Goal: Information Seeking & Learning: Learn about a topic

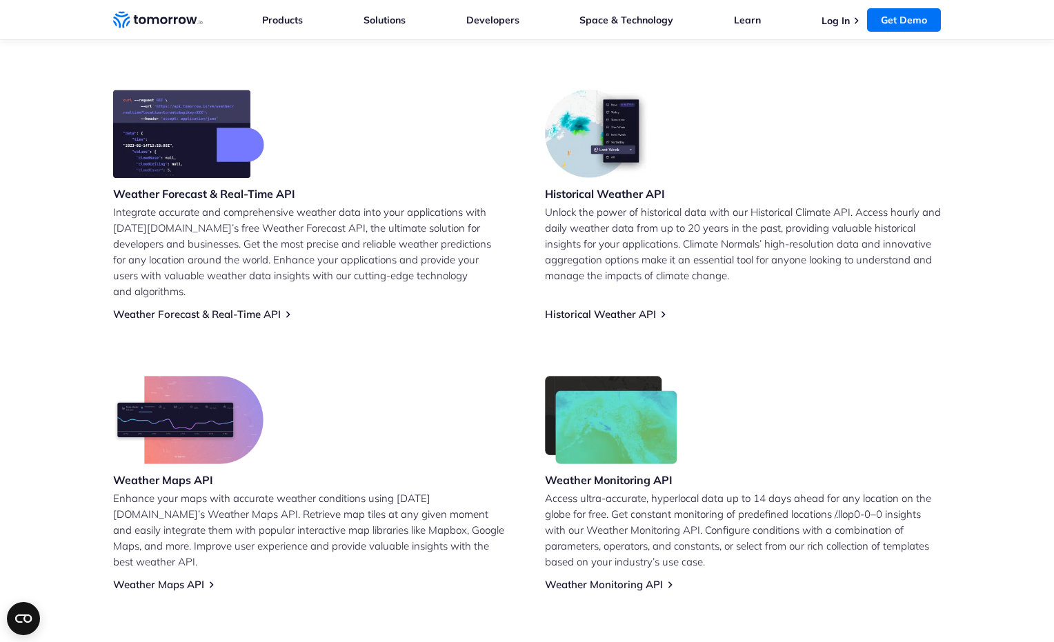
scroll to position [537, 0]
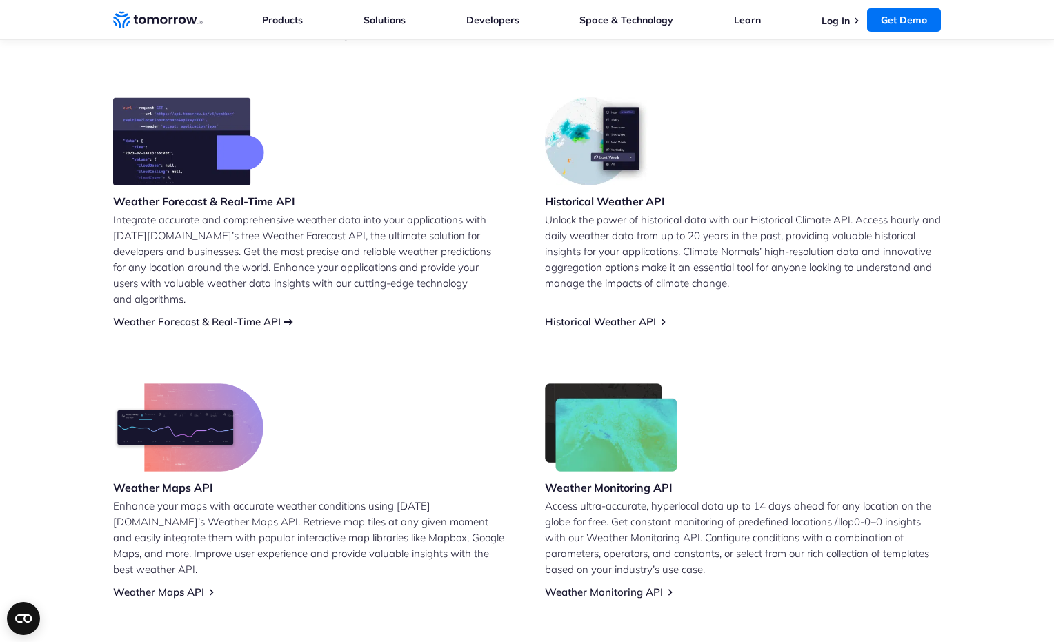
click at [188, 315] on link "Weather Forecast & Real-Time API" at bounding box center [197, 321] width 168 height 13
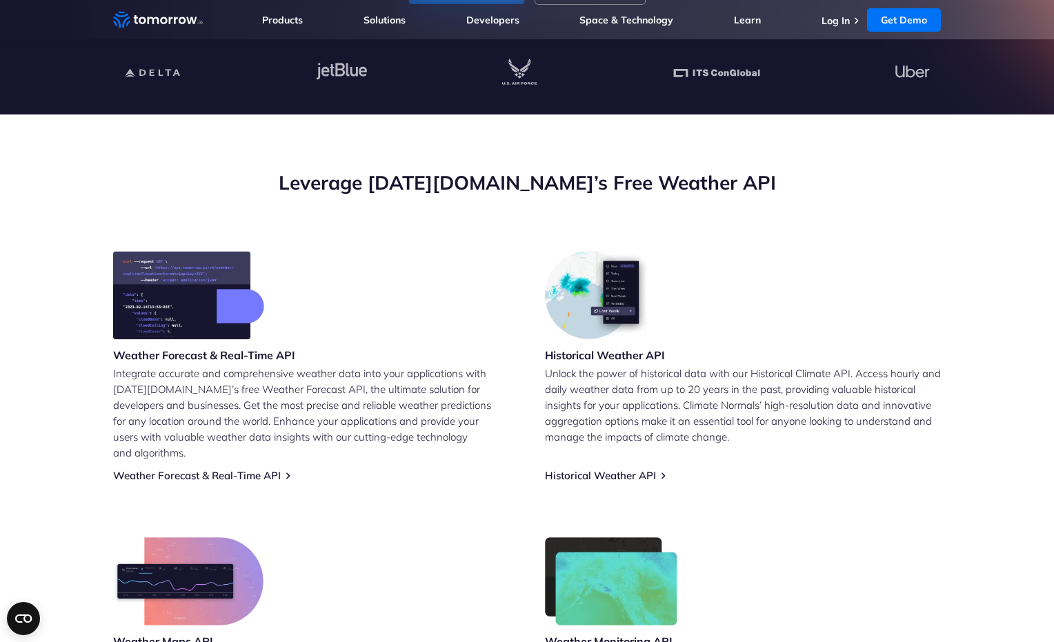
scroll to position [383, 0]
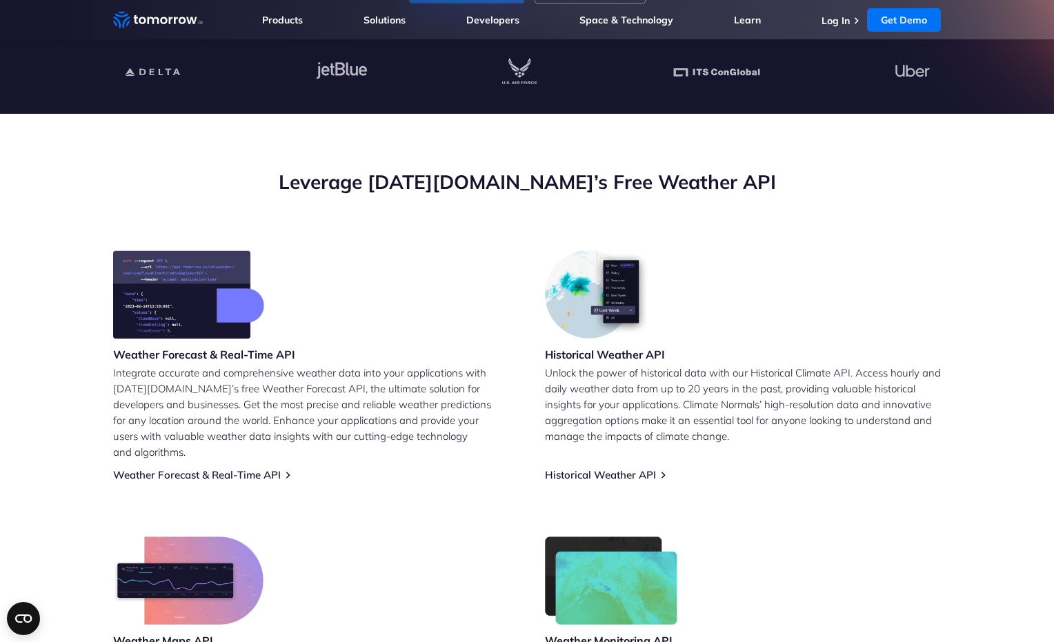
click at [270, 385] on p "Integrate accurate and comprehensive weather data into your applications with […" at bounding box center [311, 412] width 396 height 95
click at [244, 468] on link "Weather Forecast & Real-Time API" at bounding box center [197, 474] width 168 height 13
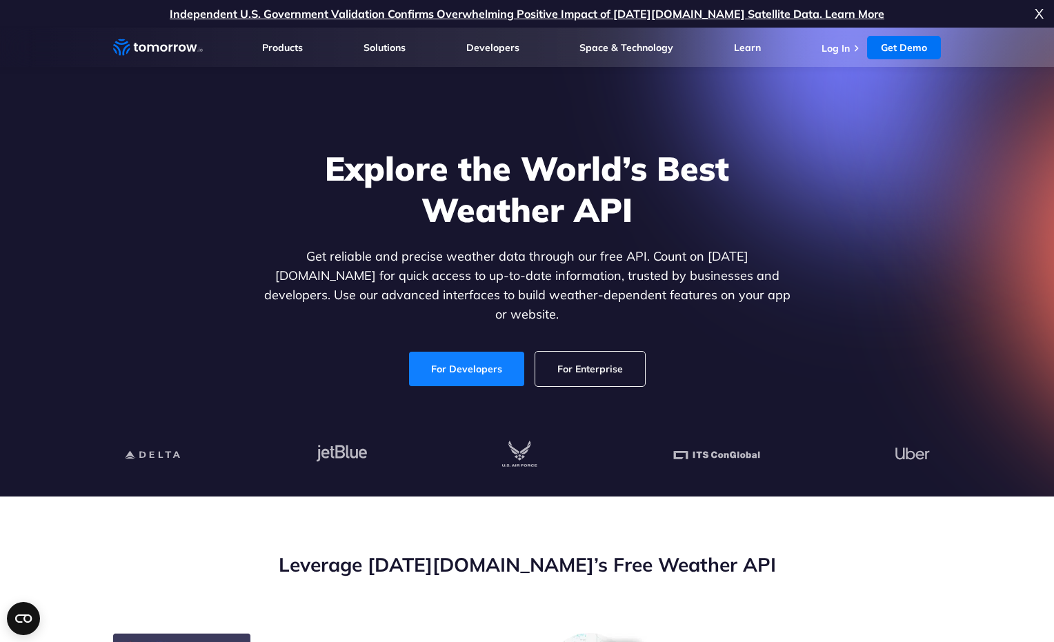
click at [461, 359] on link "For Developers" at bounding box center [466, 369] width 115 height 34
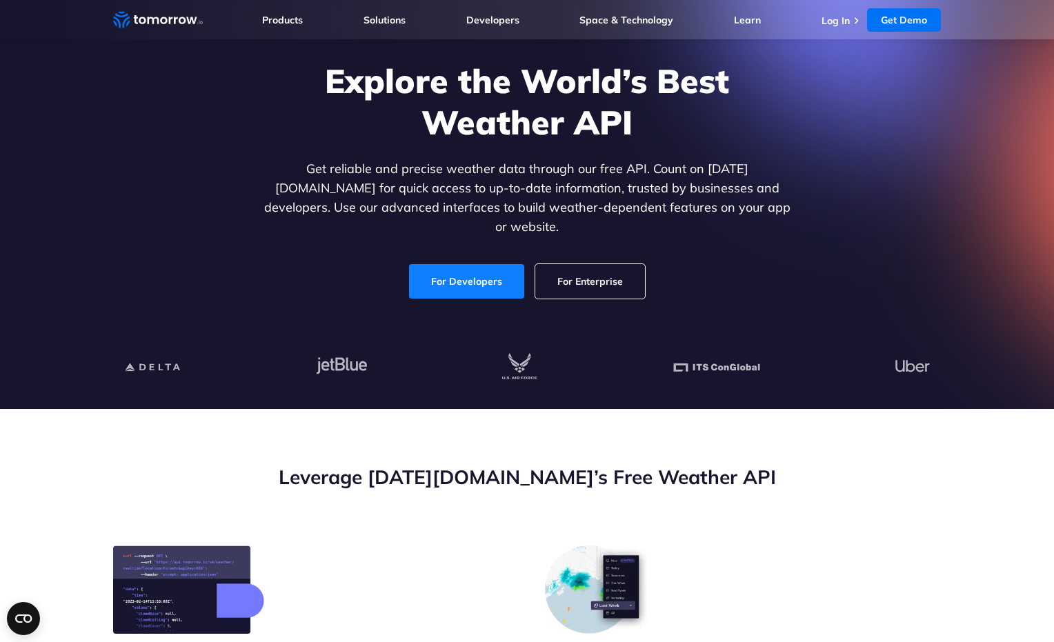
scroll to position [117, 0]
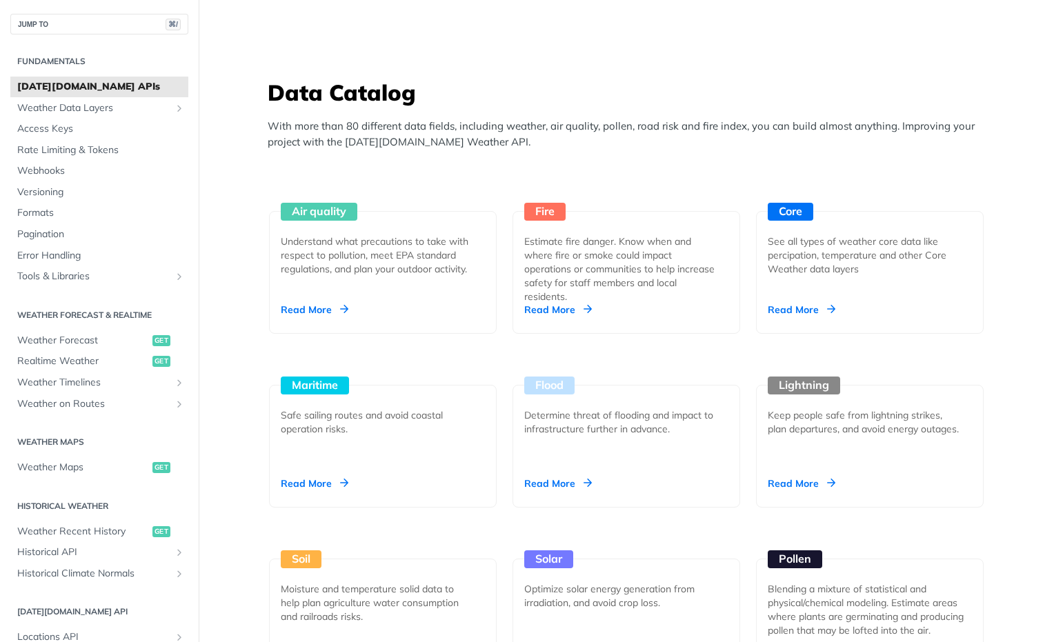
scroll to position [1160, 0]
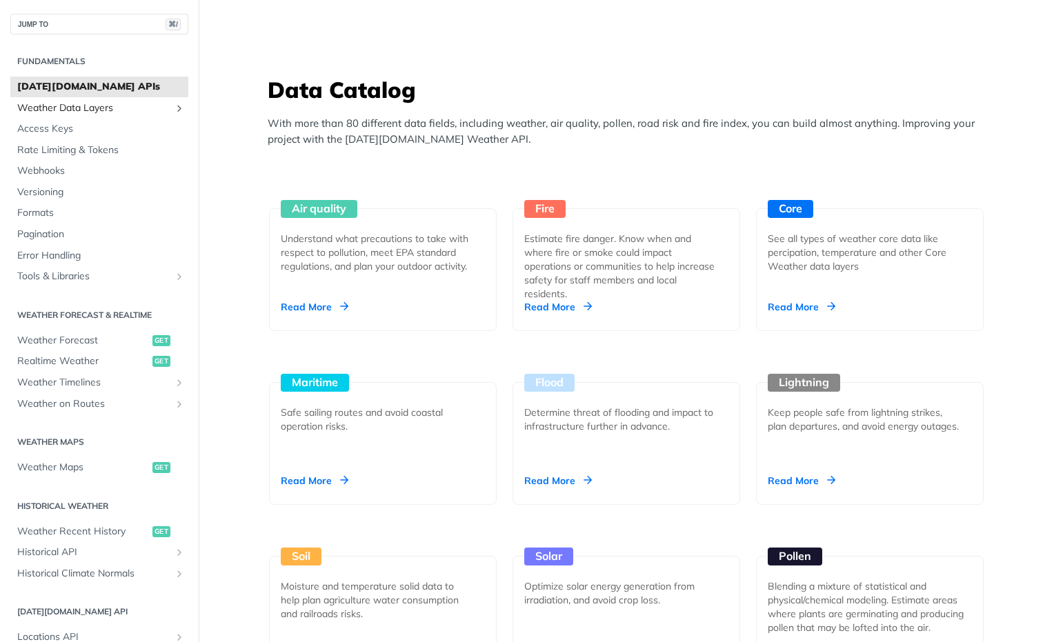
click at [96, 110] on span "Weather Data Layers" at bounding box center [93, 108] width 153 height 14
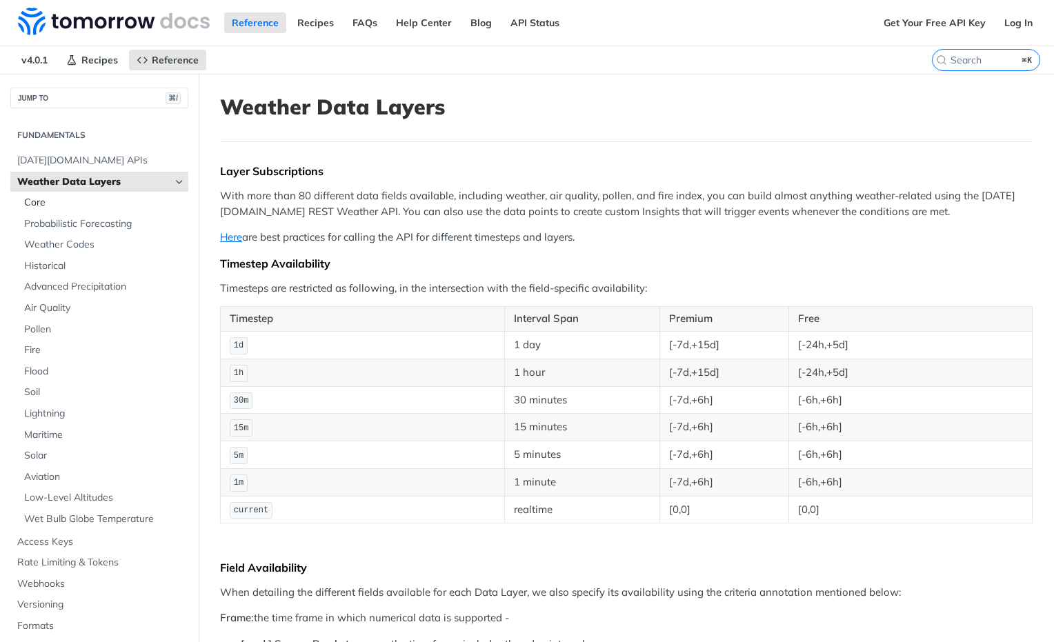
click at [39, 197] on span "Core" at bounding box center [104, 203] width 161 height 14
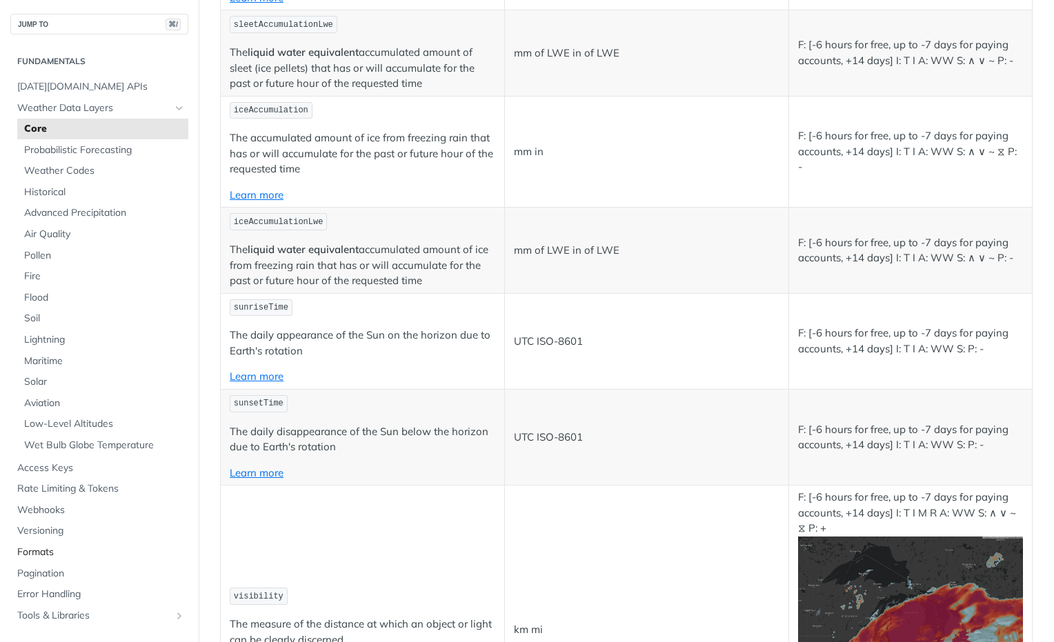
scroll to position [3008, 0]
